Goal: Task Accomplishment & Management: Manage account settings

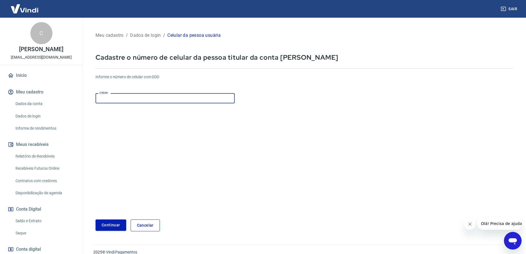
click at [147, 97] on input "Celular" at bounding box center [165, 98] width 139 height 10
type input "[PHONE_NUMBER]"
click at [111, 223] on button "Continuar" at bounding box center [111, 224] width 31 height 11
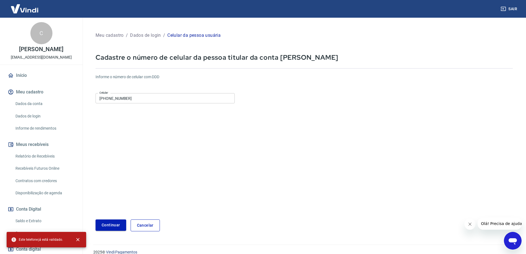
click at [111, 225] on button "Continuar" at bounding box center [111, 224] width 31 height 11
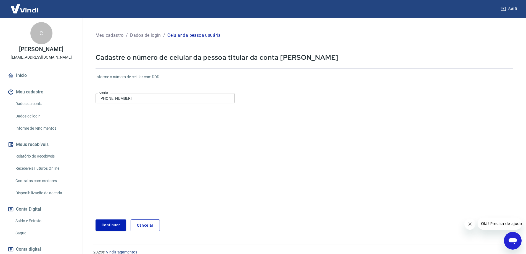
click at [36, 91] on button "Meu cadastro" at bounding box center [41, 92] width 69 height 12
click at [26, 11] on img at bounding box center [25, 8] width 36 height 17
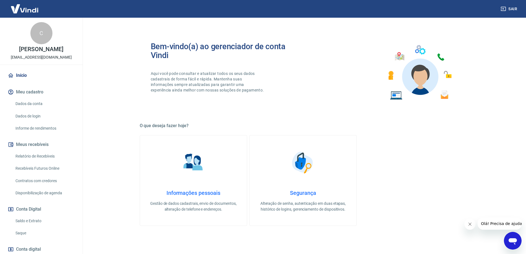
click at [191, 161] on img at bounding box center [194, 163] width 28 height 28
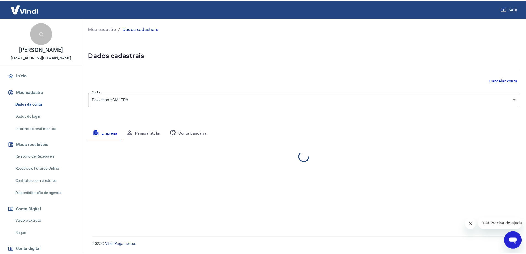
select select "RS"
select select "business"
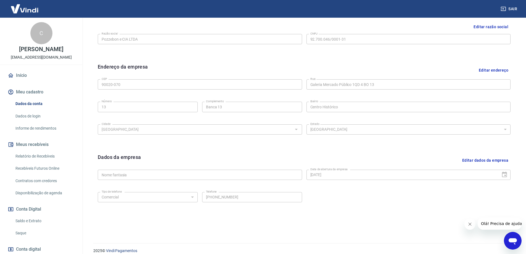
scroll to position [145, 0]
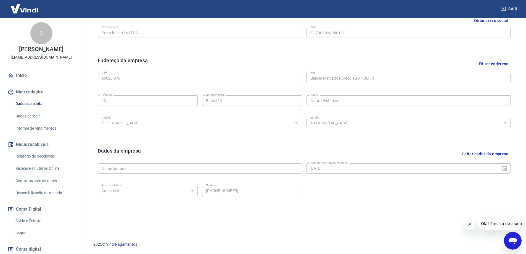
click at [486, 154] on button "Editar dados da empresa" at bounding box center [485, 154] width 51 height 14
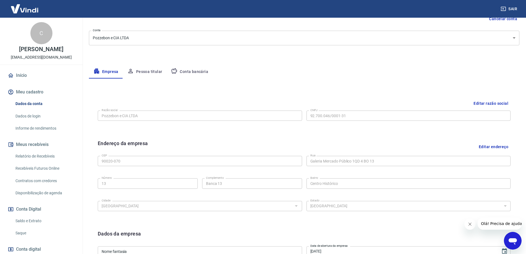
scroll to position [34, 0]
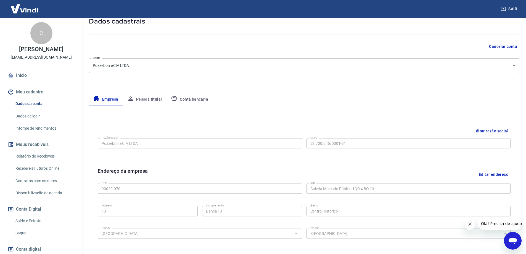
click at [151, 98] on button "Pessoa titular" at bounding box center [145, 99] width 44 height 13
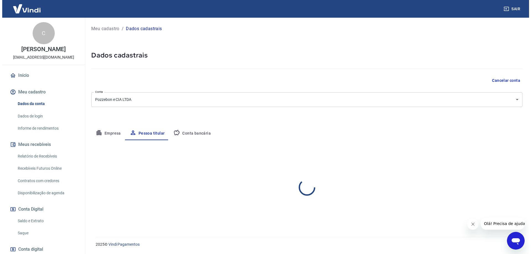
scroll to position [0, 0]
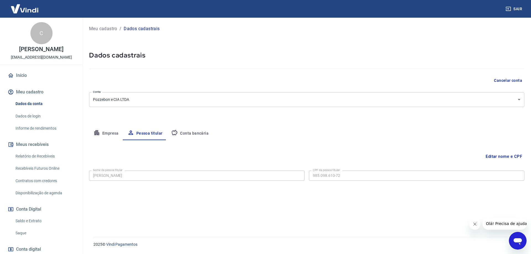
click at [153, 99] on body "Sair C Camila Pozzebon [EMAIL_ADDRESS][DOMAIN_NAME] Início Meu cadastro Dados d…" at bounding box center [265, 127] width 531 height 254
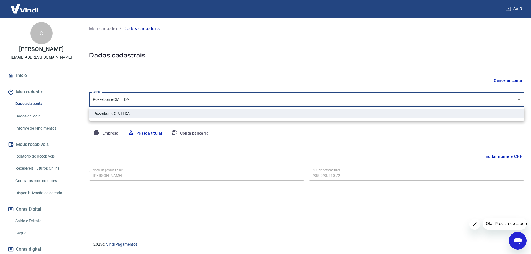
click at [153, 99] on div at bounding box center [265, 127] width 531 height 254
